Goal: Transaction & Acquisition: Purchase product/service

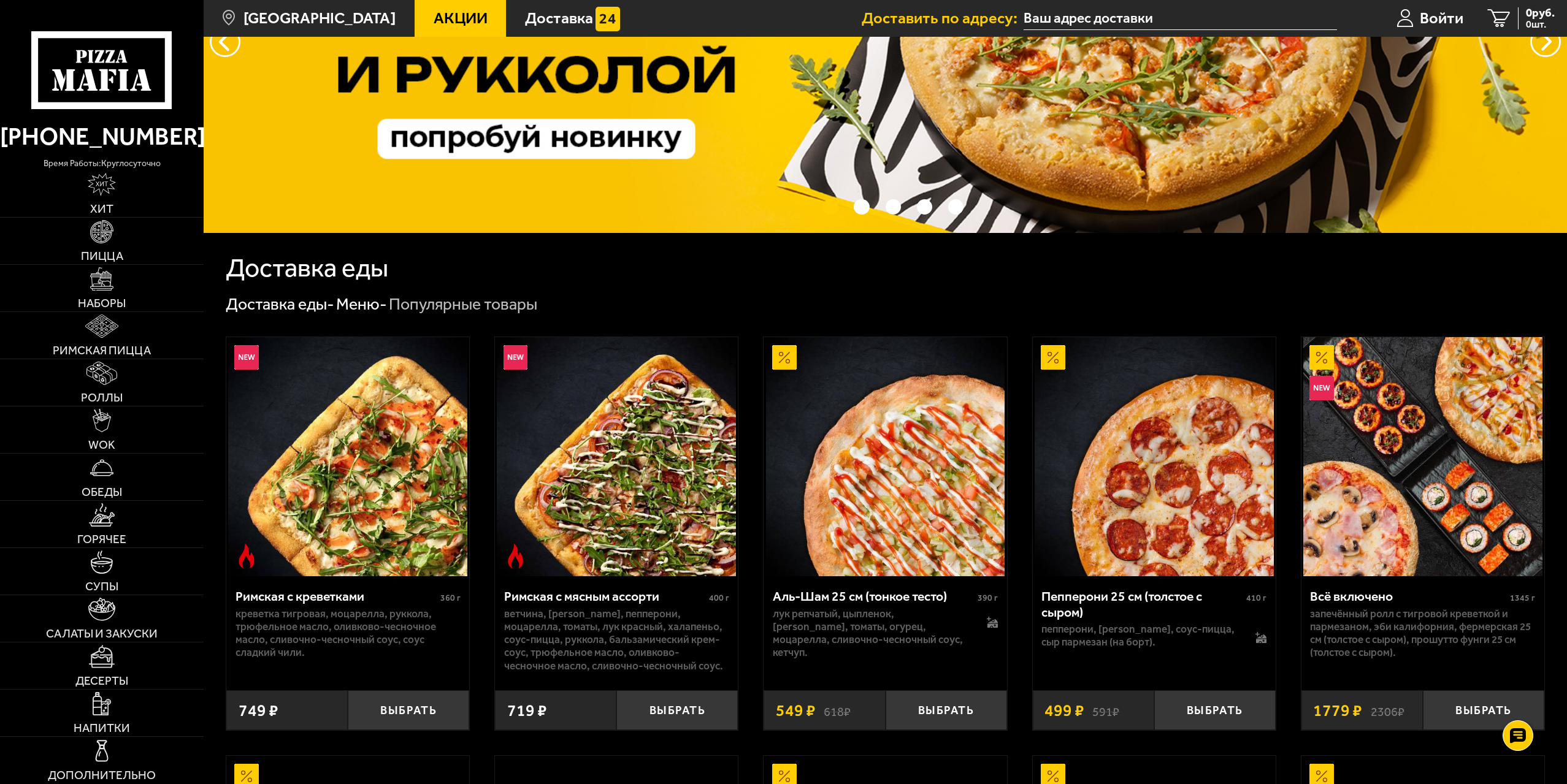
scroll to position [245, 0]
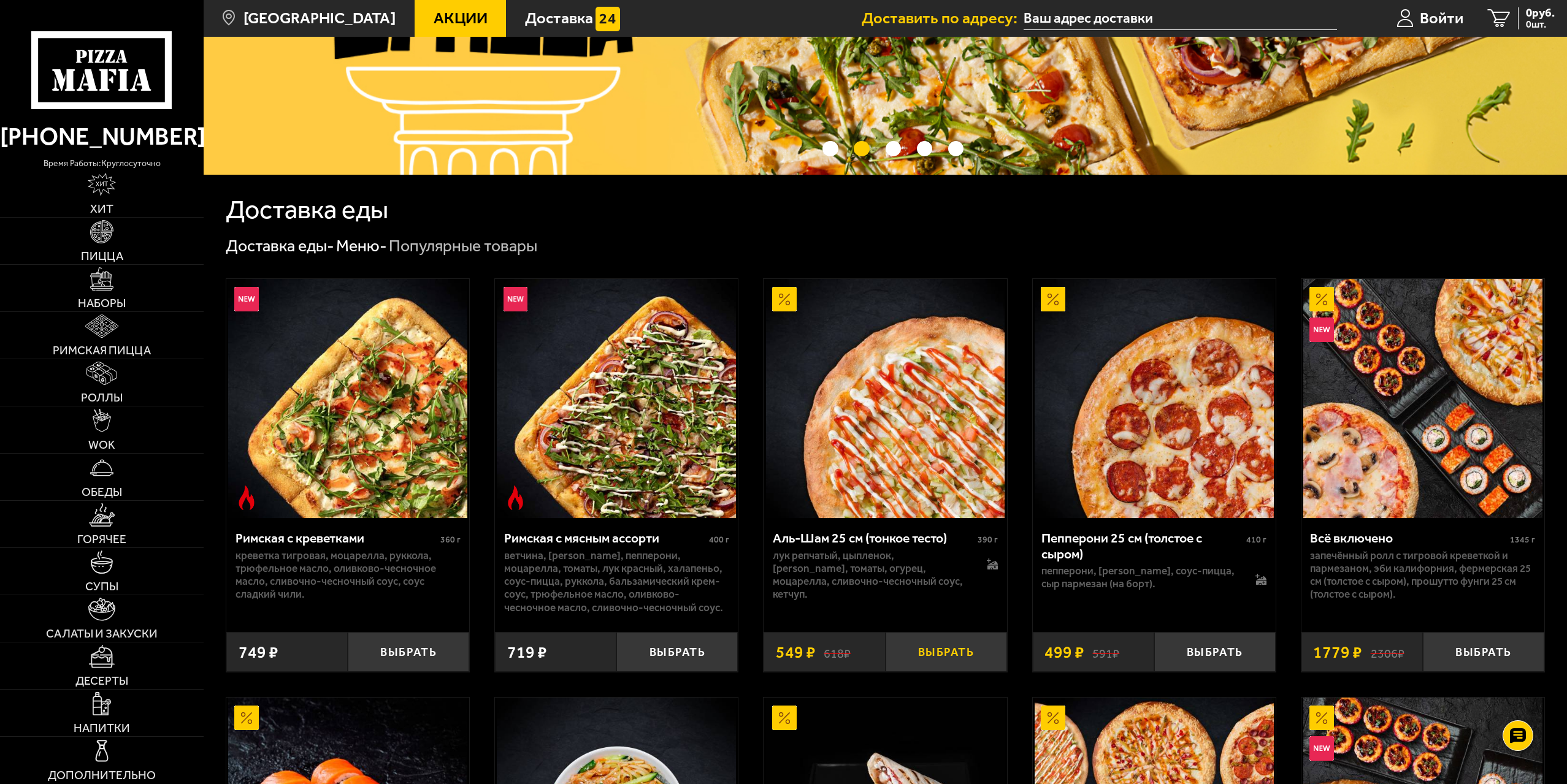
click at [972, 649] on button "Выбрать" at bounding box center [947, 652] width 121 height 40
click at [901, 668] on button "−" at bounding box center [906, 652] width 40 height 40
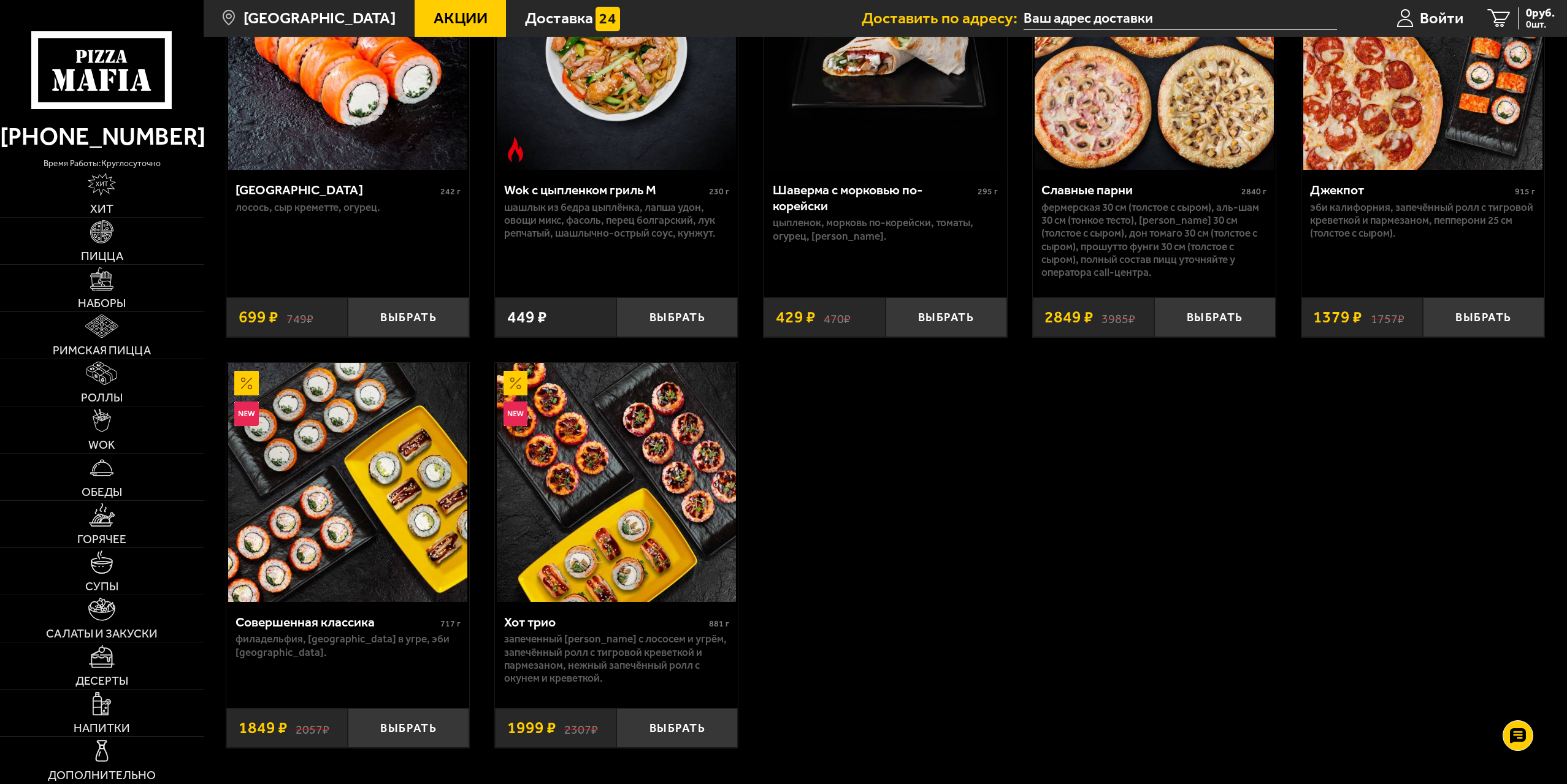
scroll to position [1042, 0]
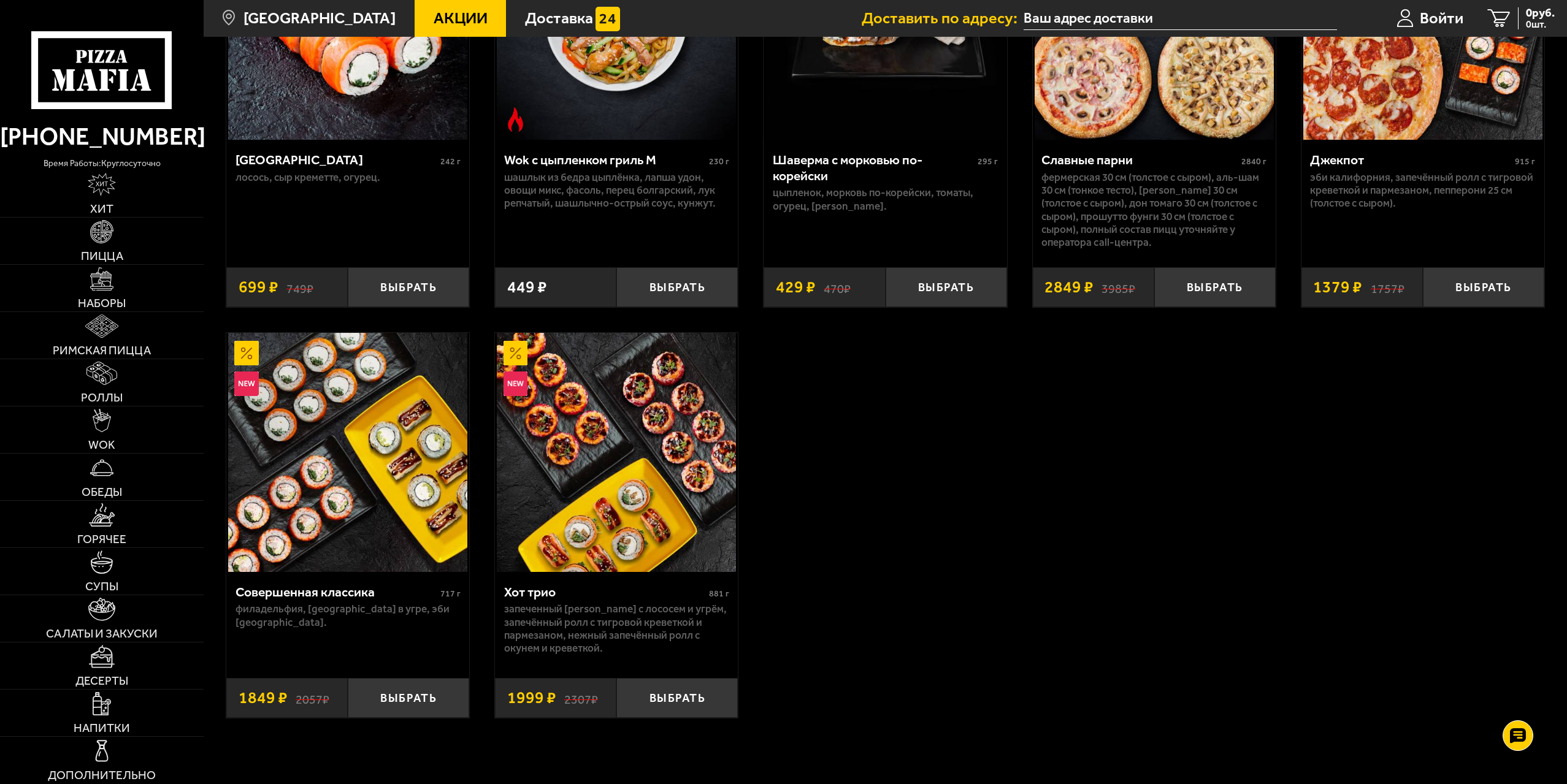
click at [444, 18] on span "Акции" at bounding box center [460, 18] width 54 height 16
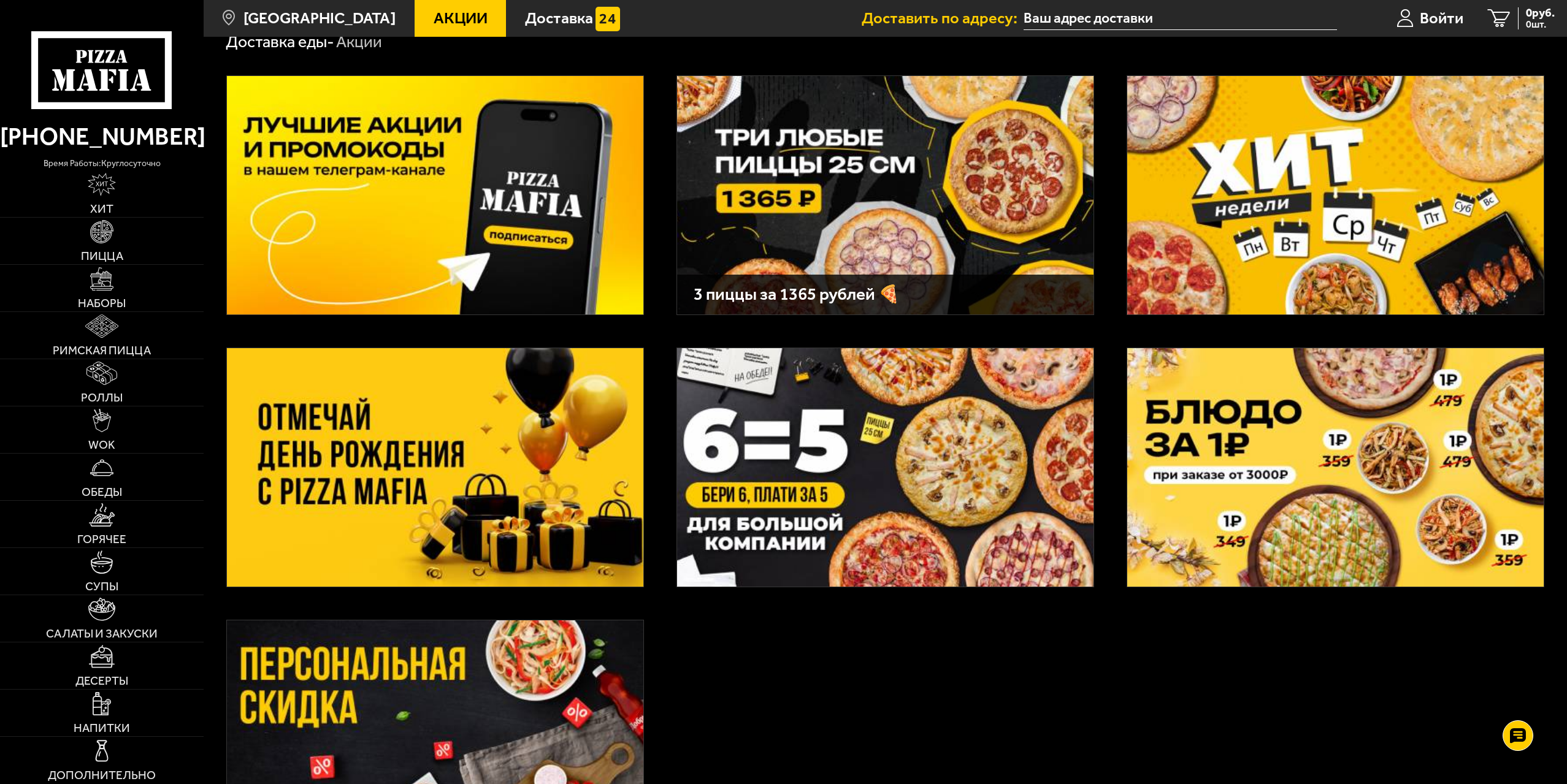
scroll to position [270, 0]
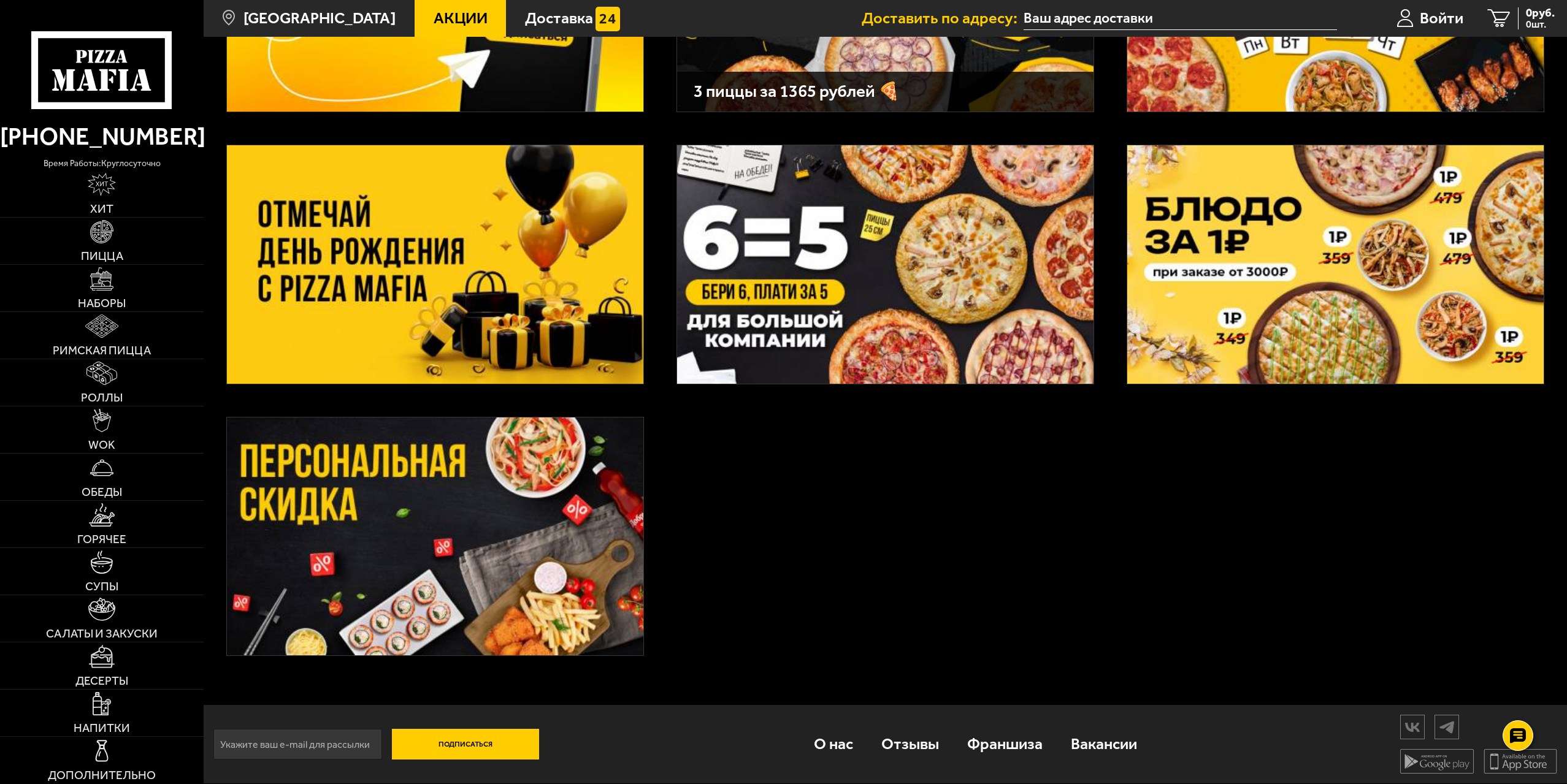
click at [416, 472] on img at bounding box center [435, 537] width 417 height 239
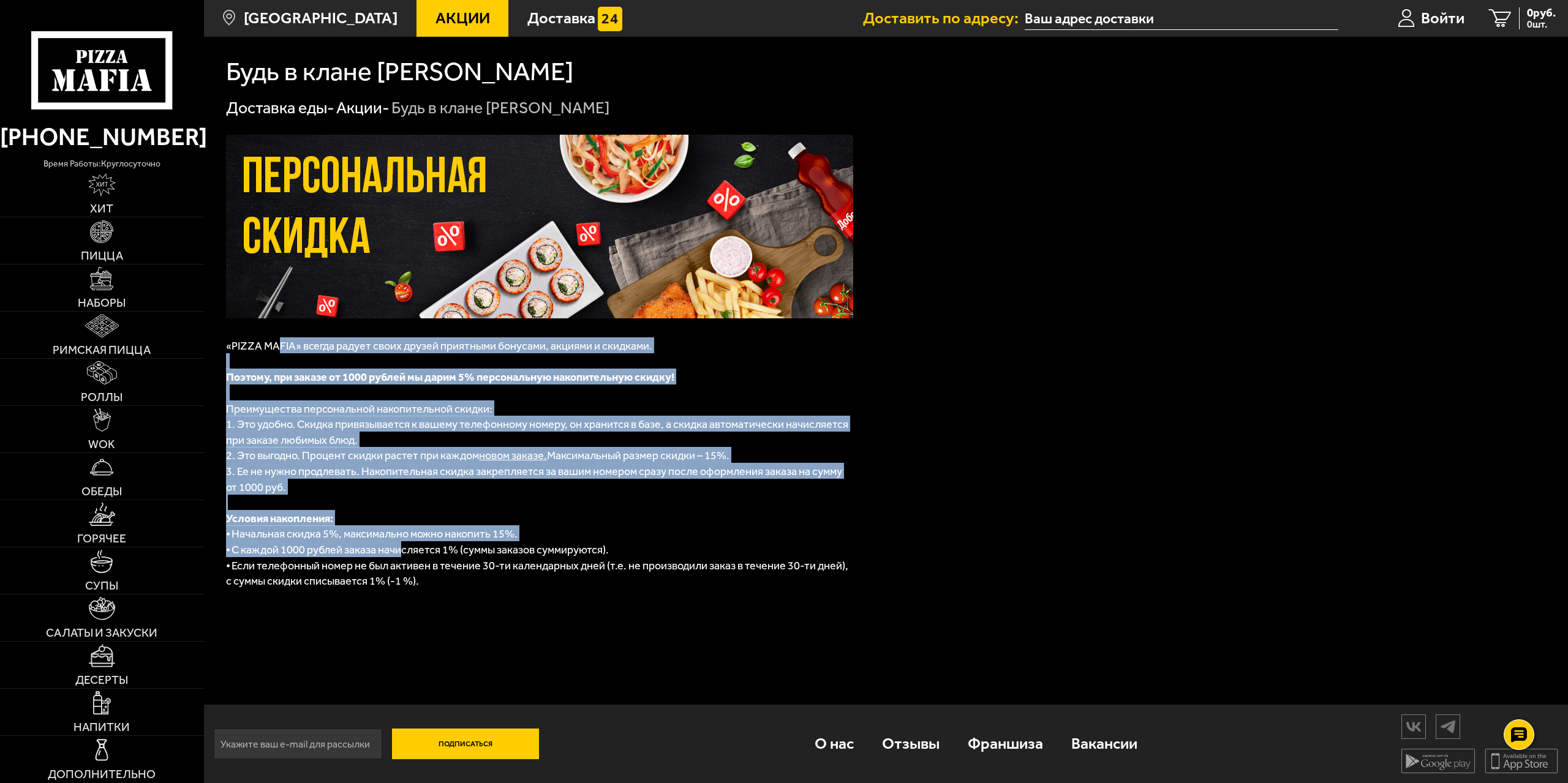
drag, startPoint x: 278, startPoint y: 347, endPoint x: 400, endPoint y: 538, distance: 226.6
click at [400, 542] on div "«PIZZA MAFIA» всегда радует своих друзей приятными бонусами, акциями и скидками…" at bounding box center [539, 377] width 627 height 485
